Goal: Task Accomplishment & Management: Use online tool/utility

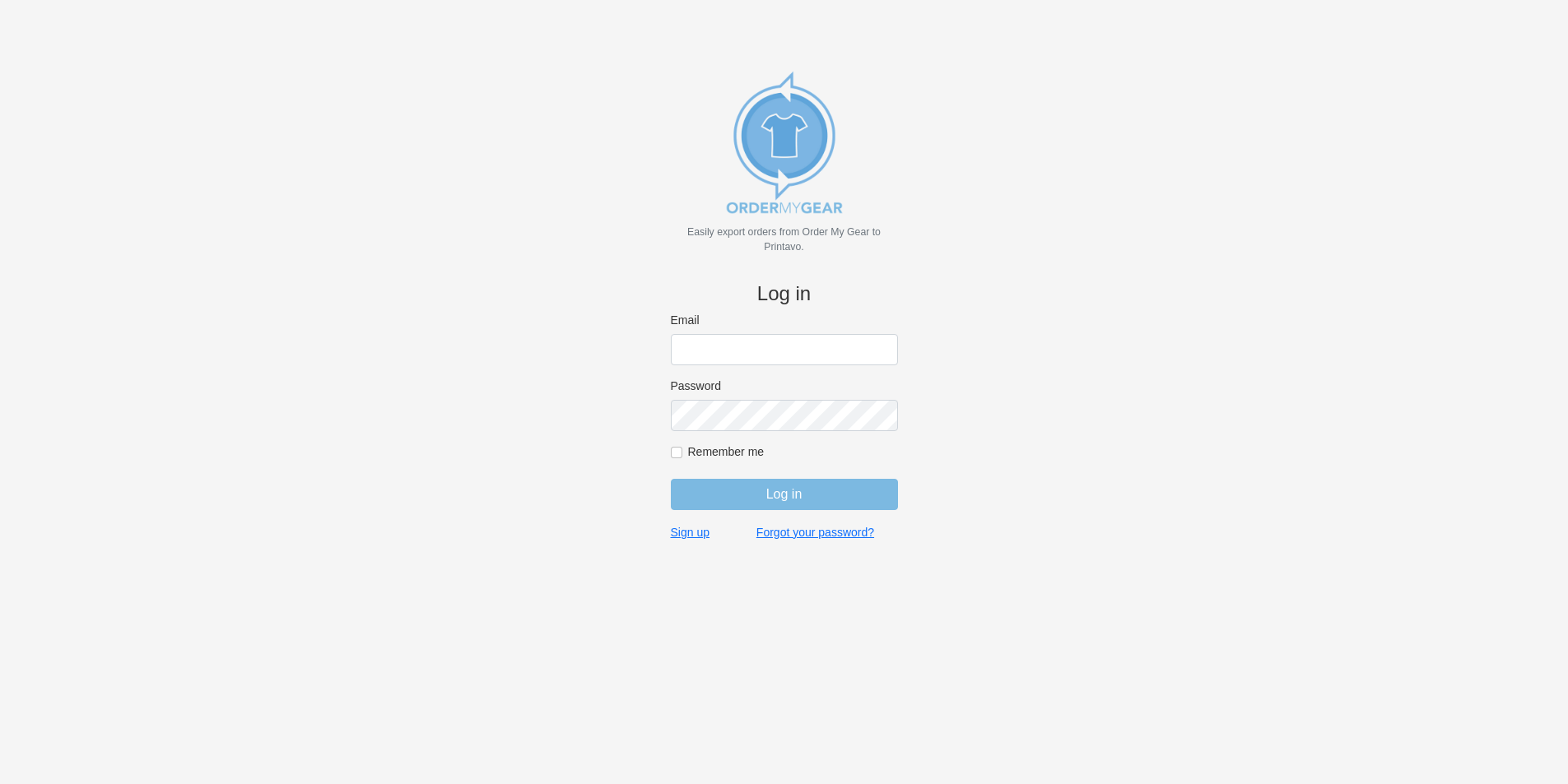
type input "info@mitchelltees.com"
click at [680, 452] on input "Remember me" at bounding box center [676, 452] width 11 height 11
checkbox input "true"
click at [737, 495] on input "Log in" at bounding box center [784, 494] width 227 height 31
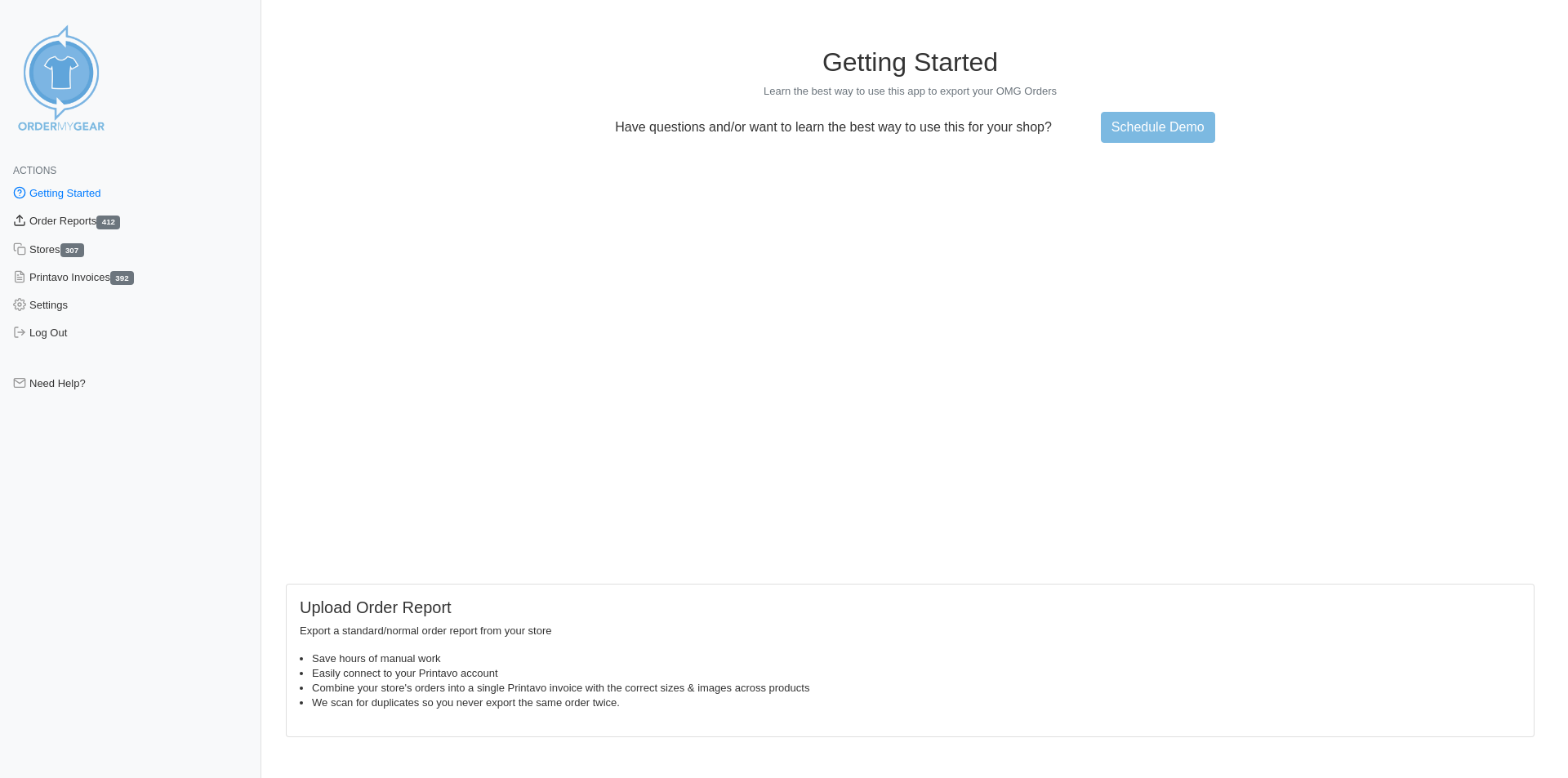
click at [65, 216] on link "Order Reports 412" at bounding box center [131, 221] width 262 height 28
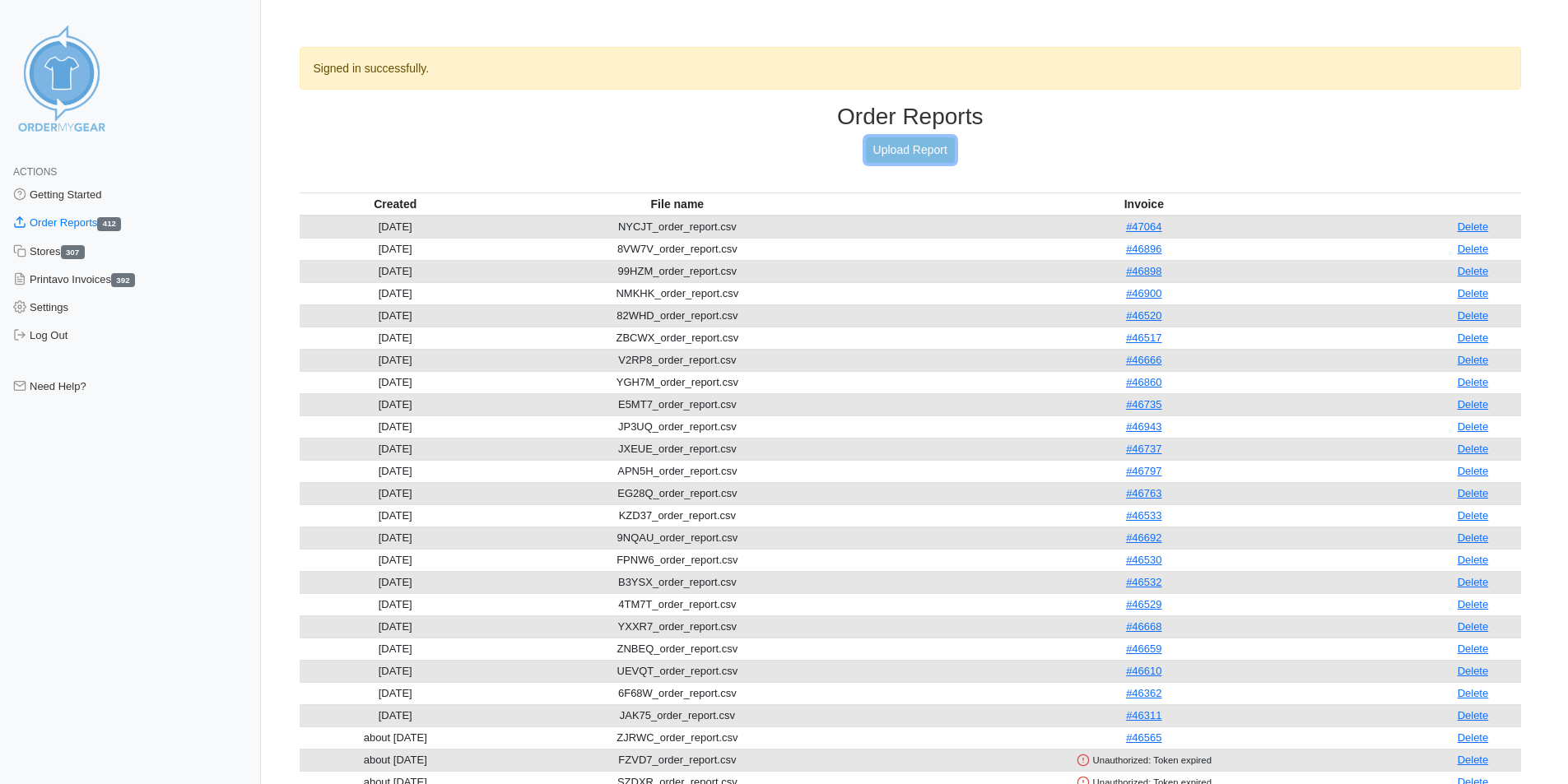
click at [906, 159] on link "Upload Report" at bounding box center [910, 149] width 88 height 25
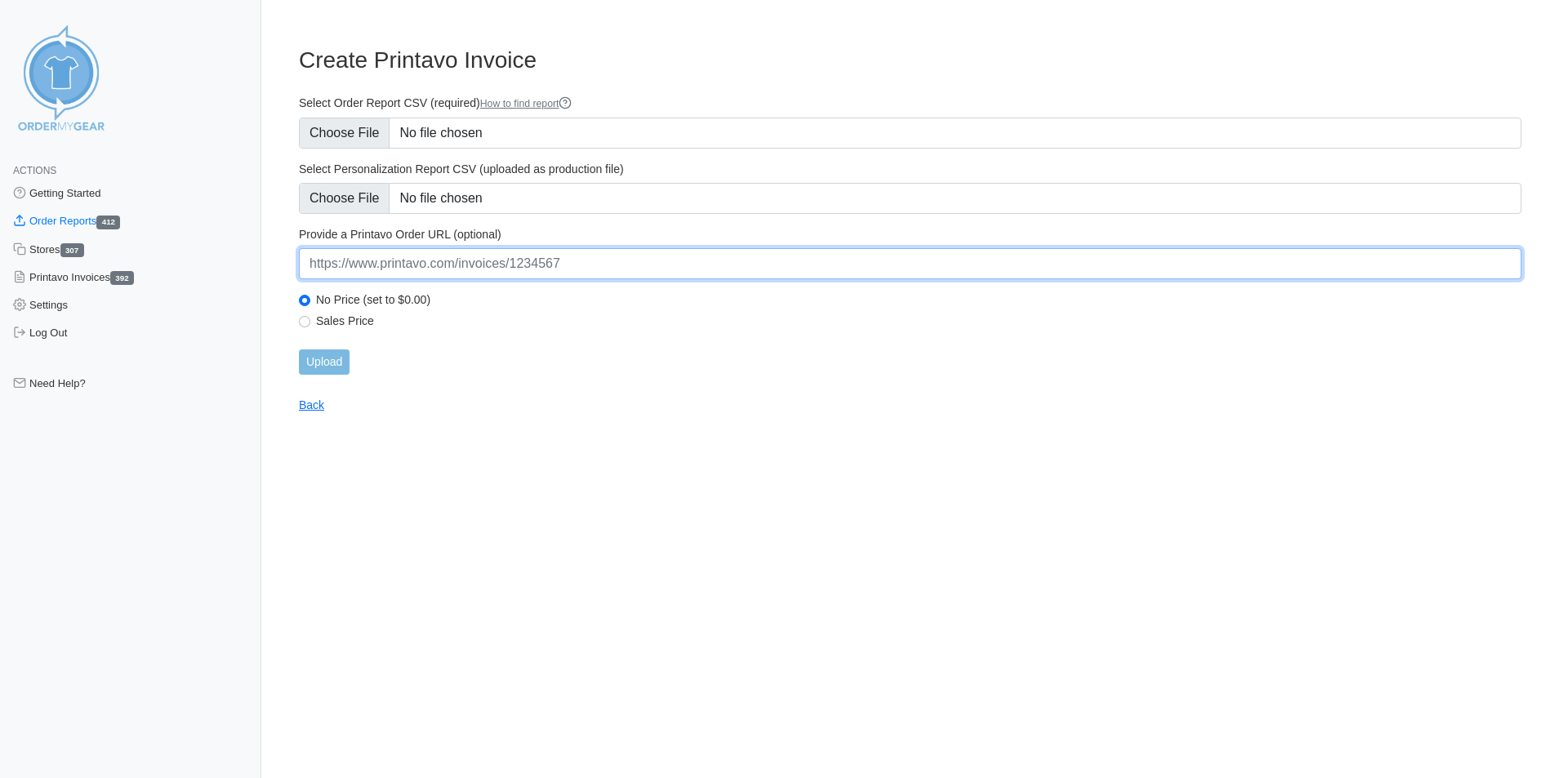
click at [379, 254] on input "url" at bounding box center [910, 263] width 1223 height 31
click at [429, 273] on input "url" at bounding box center [910, 263] width 1223 height 31
paste input "https://www.printavo.com/invoices/20185229"
type input "https://www.printavo.com/invoices/20185229"
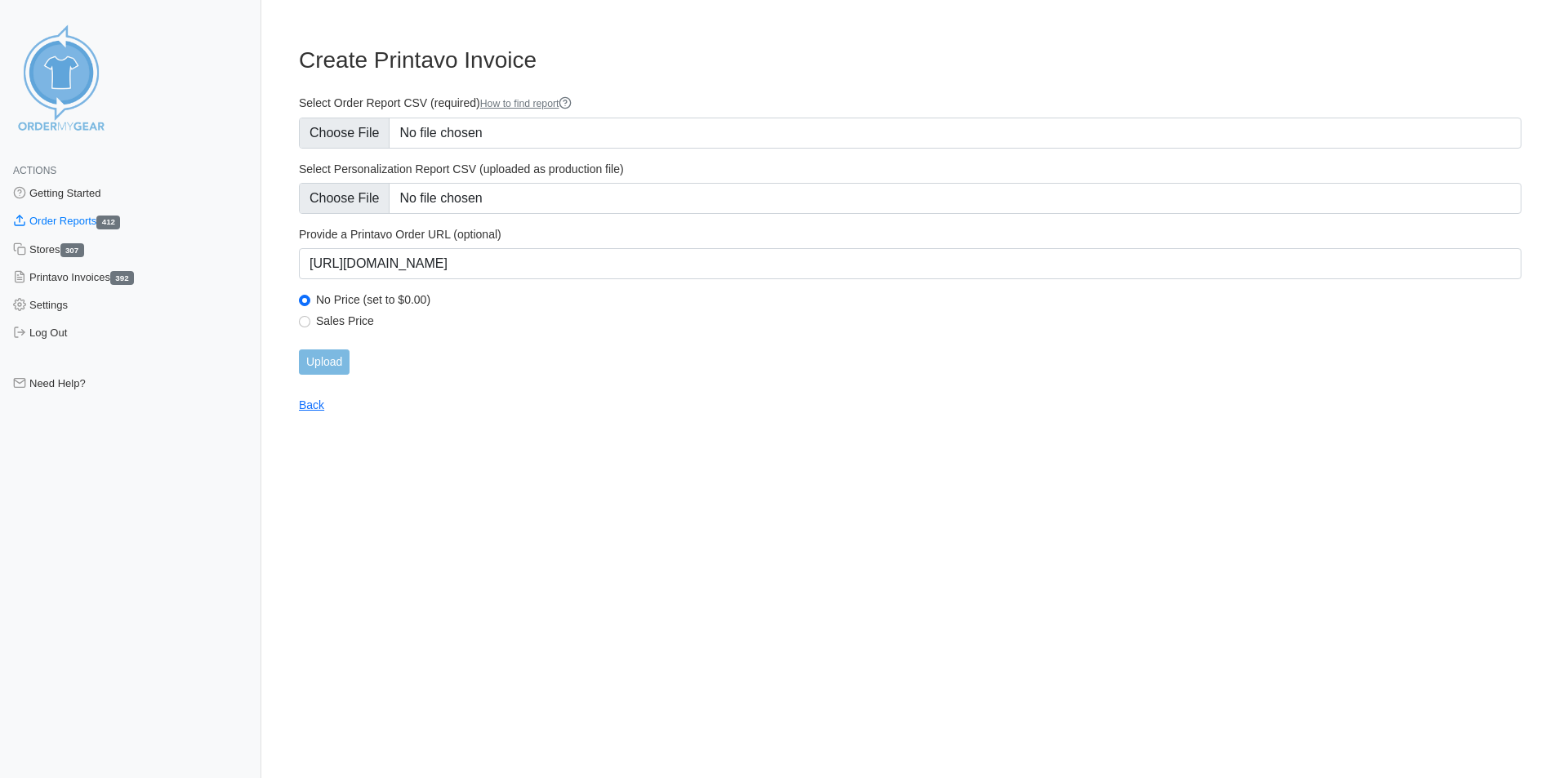
click at [515, 353] on div "Upload" at bounding box center [910, 361] width 1223 height 25
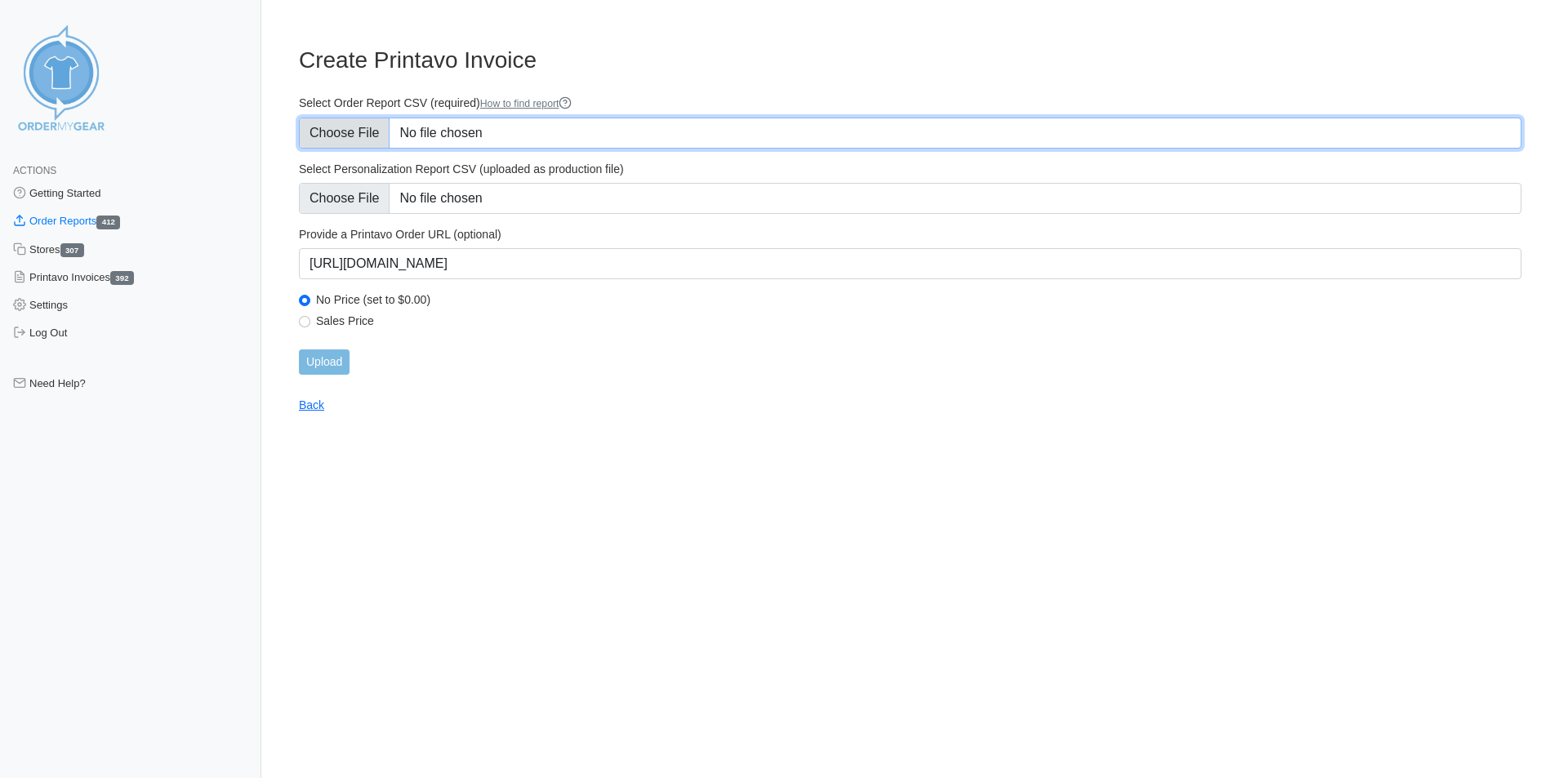
click at [363, 128] on input "Select Order Report CSV (required) How to find report" at bounding box center [910, 133] width 1223 height 31
type input "C:\fakepath\BCDJR_order_report.csv"
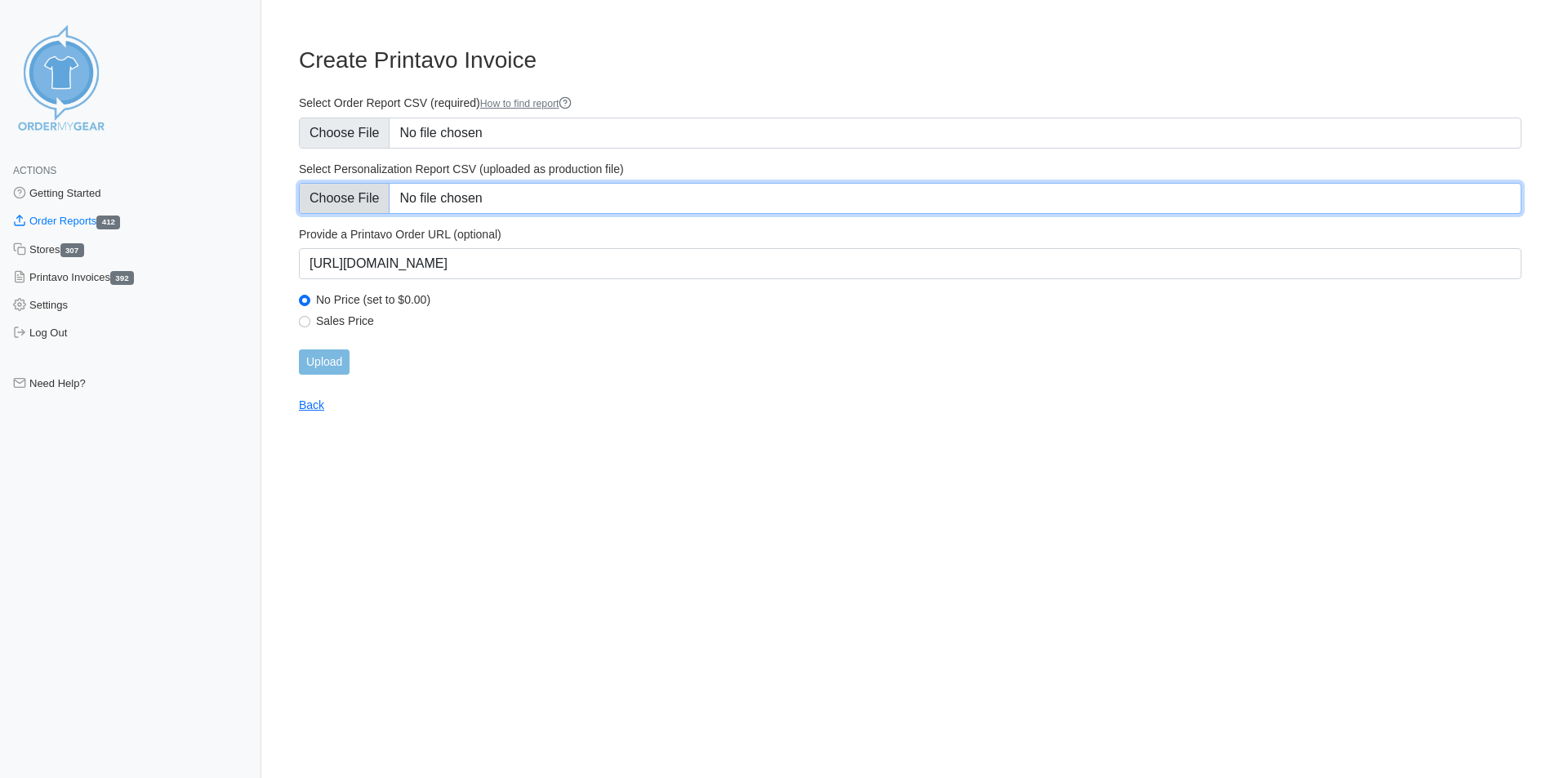
click at [361, 193] on input "Select Personalization Report CSV (uploaded as production file)" at bounding box center [910, 199] width 1223 height 31
type input "C:\fakepath\BCDJR_personalization_report.csv"
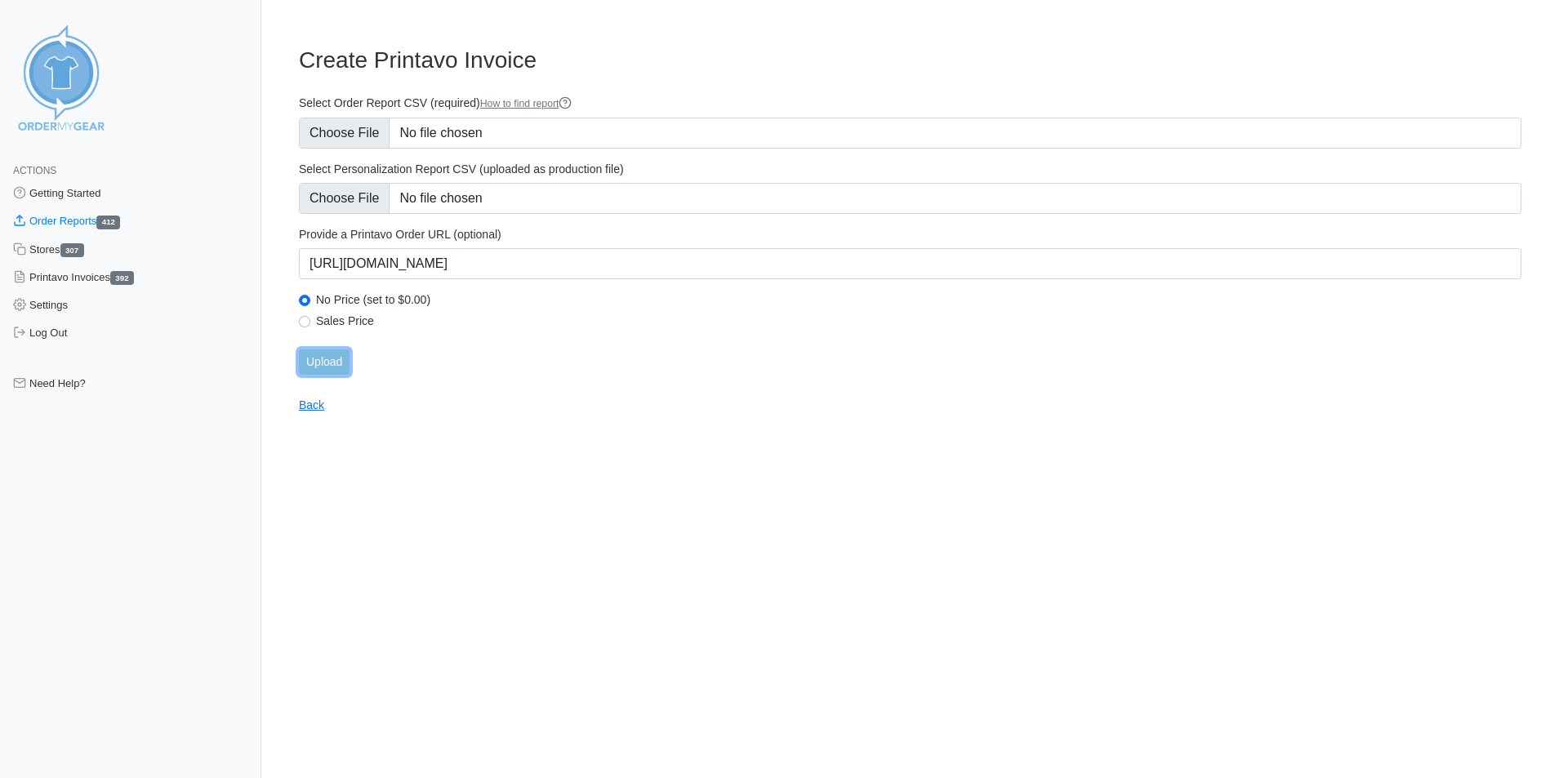
click at [333, 360] on input "Upload" at bounding box center [324, 361] width 51 height 25
